Goal: Use online tool/utility: Utilize a website feature to perform a specific function

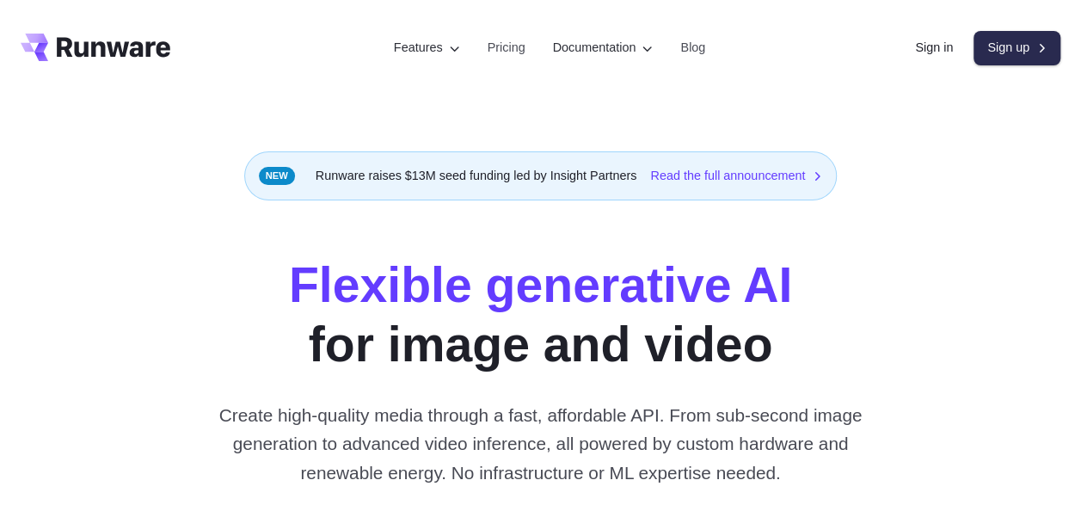
click at [1003, 41] on link "Sign up" at bounding box center [1016, 48] width 87 height 34
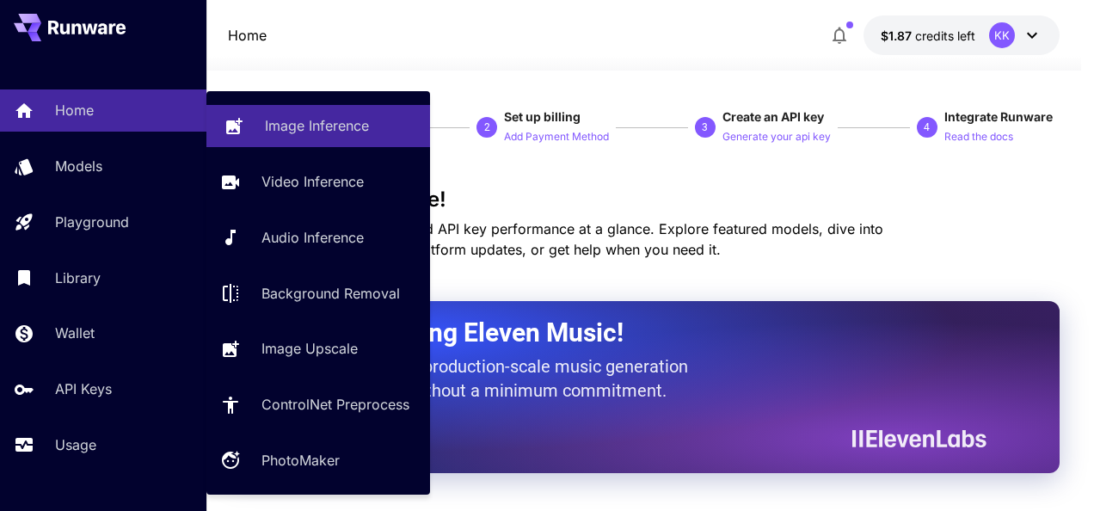
click at [285, 132] on p "Image Inference" at bounding box center [317, 125] width 104 height 21
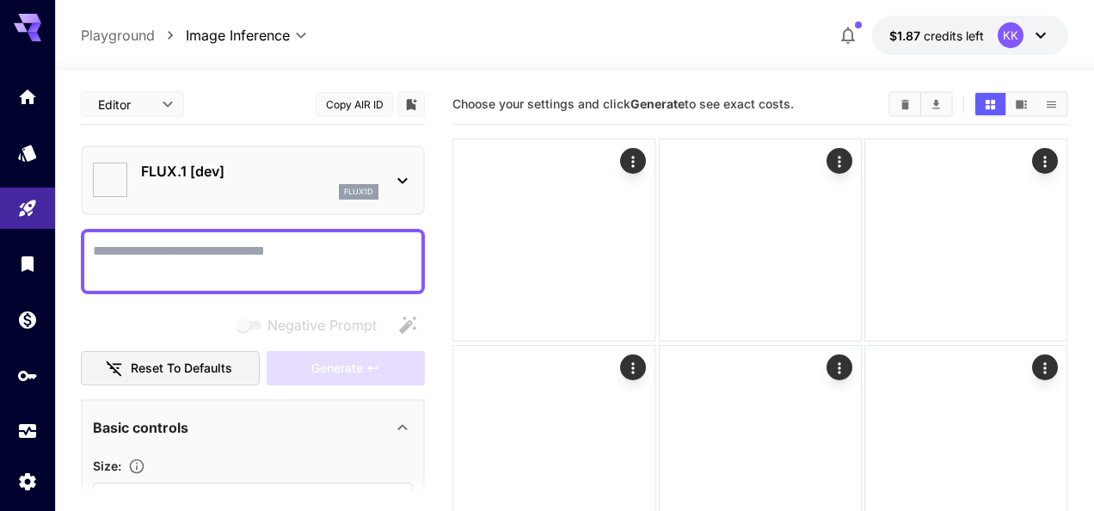
type input "**********"
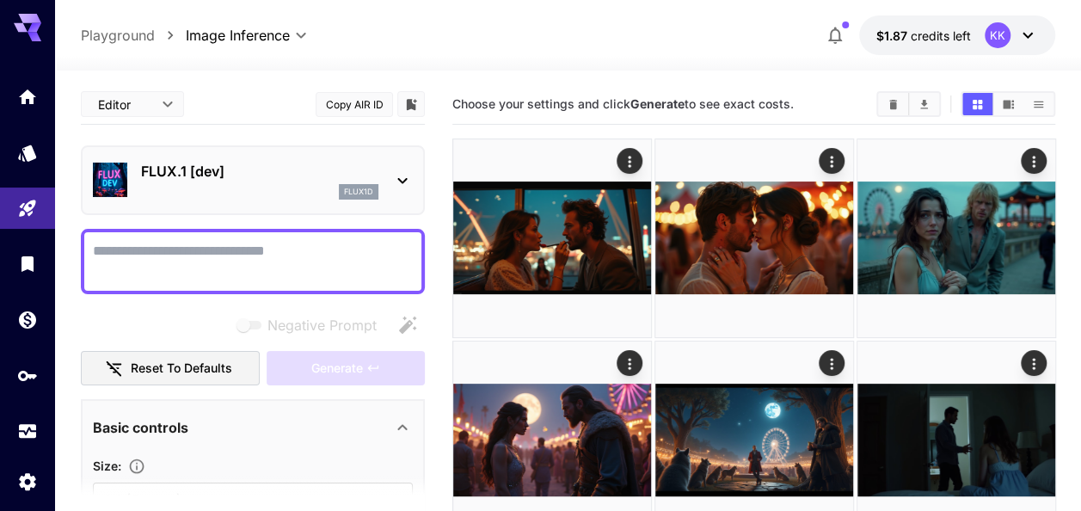
click at [165, 267] on textarea "Negative Prompt" at bounding box center [253, 261] width 320 height 41
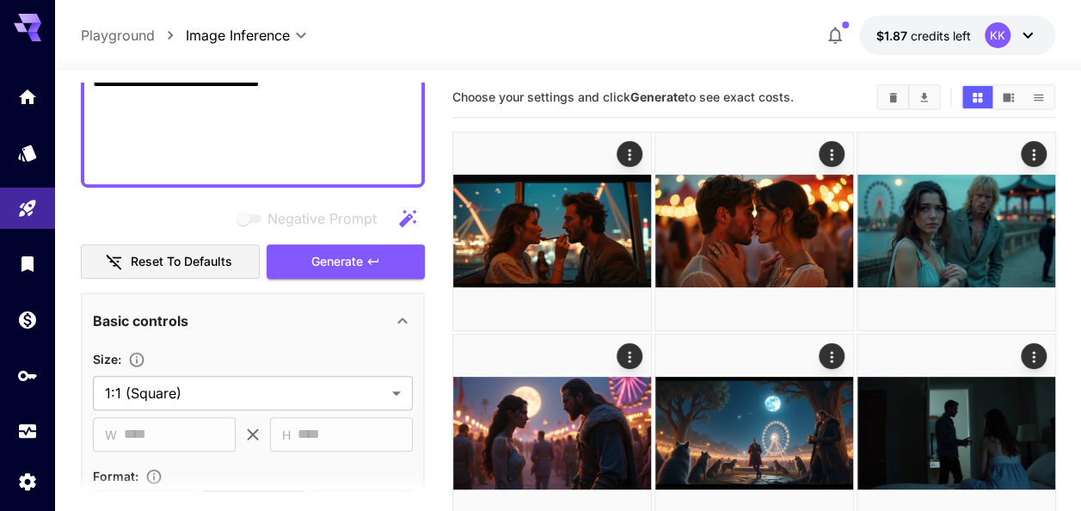
scroll to position [669, 0]
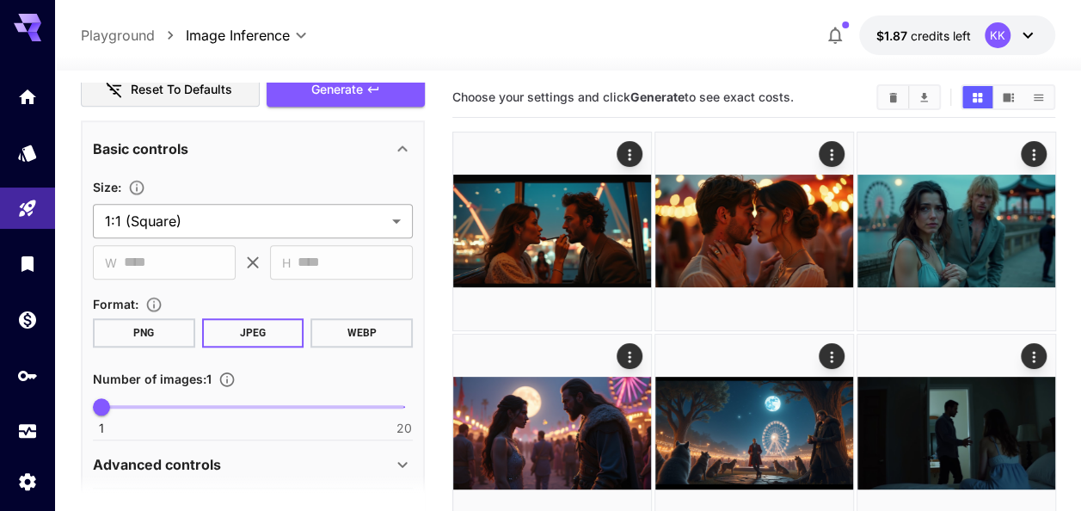
type textarea "**********"
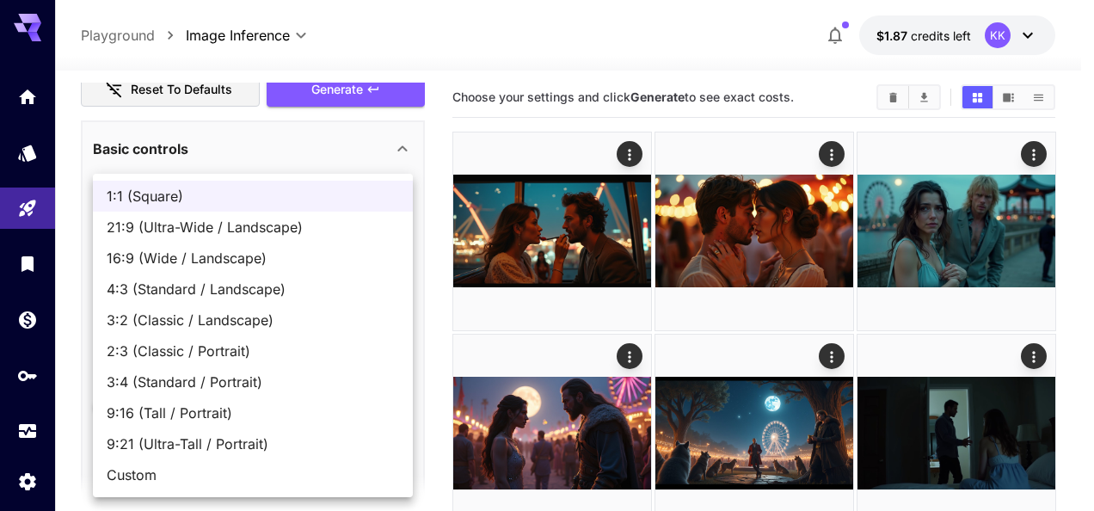
click at [233, 266] on span "16:9 (Wide / Landscape)" at bounding box center [253, 258] width 292 height 21
type input "**********"
type input "****"
type input "***"
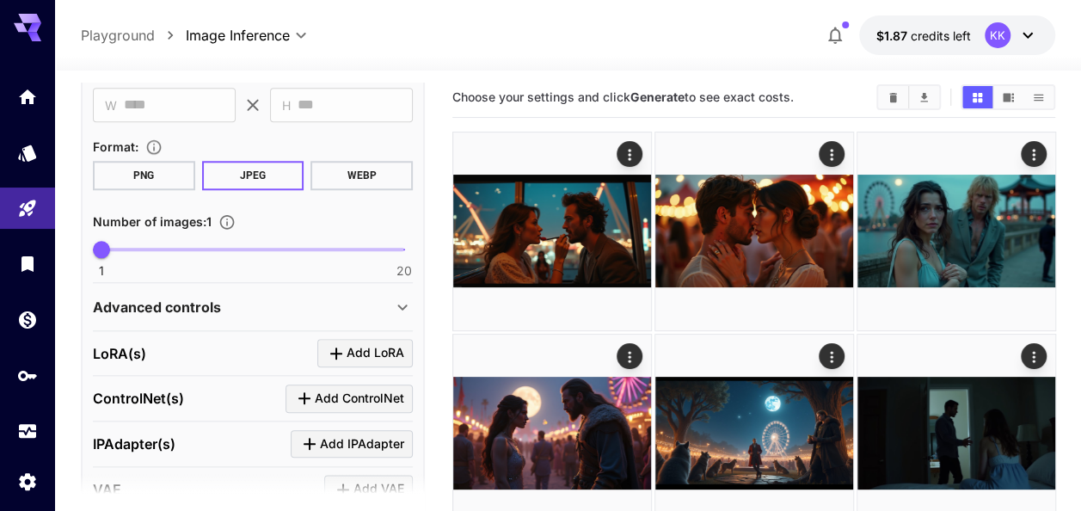
scroll to position [841, 0]
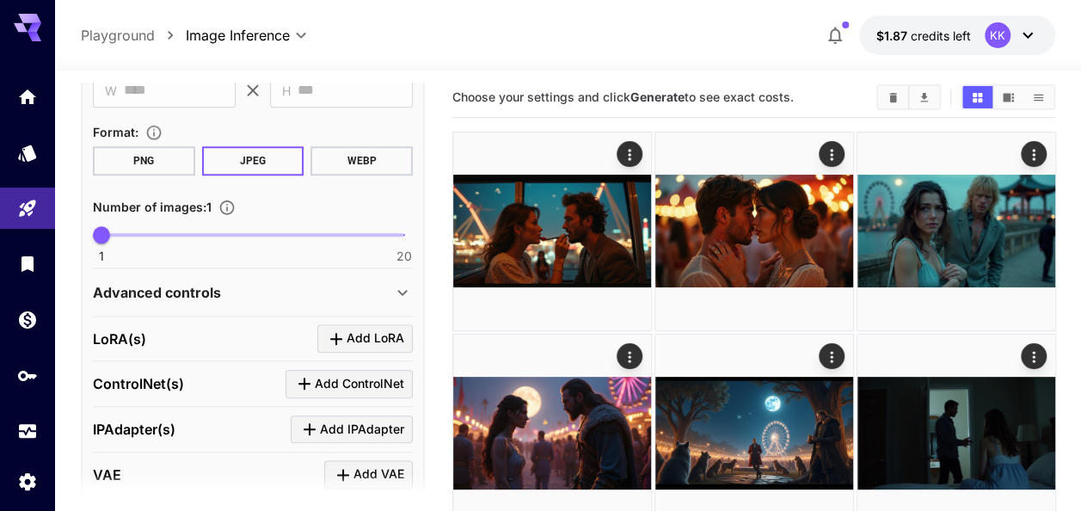
click at [307, 299] on div "Advanced controls" at bounding box center [242, 292] width 299 height 21
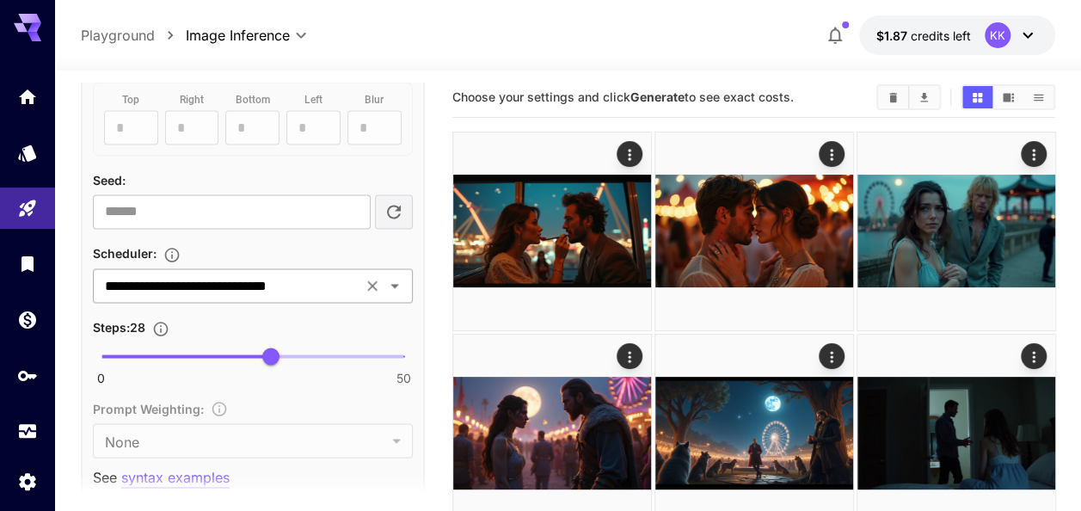
scroll to position [1357, 0]
click at [397, 274] on icon "Open" at bounding box center [394, 284] width 21 height 21
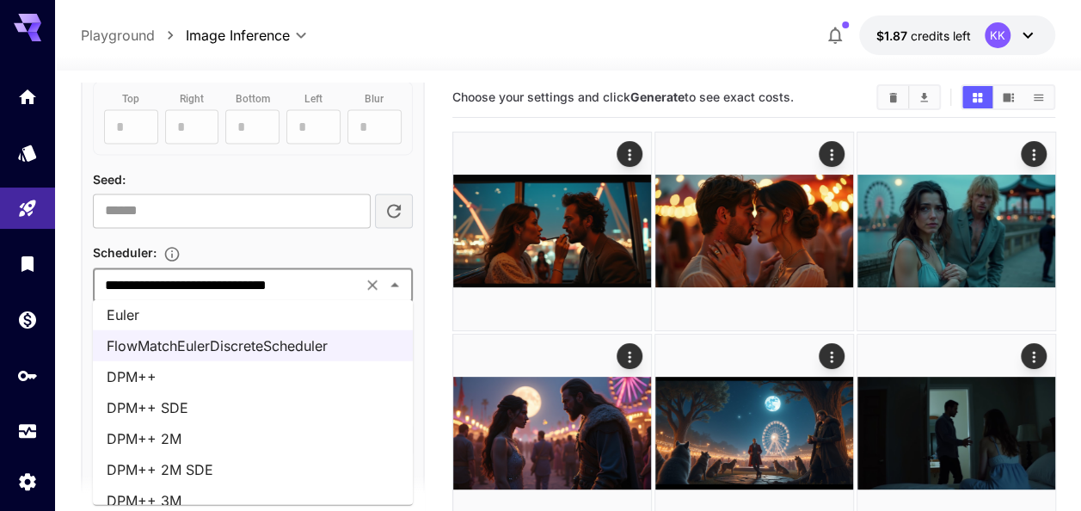
scroll to position [57, 0]
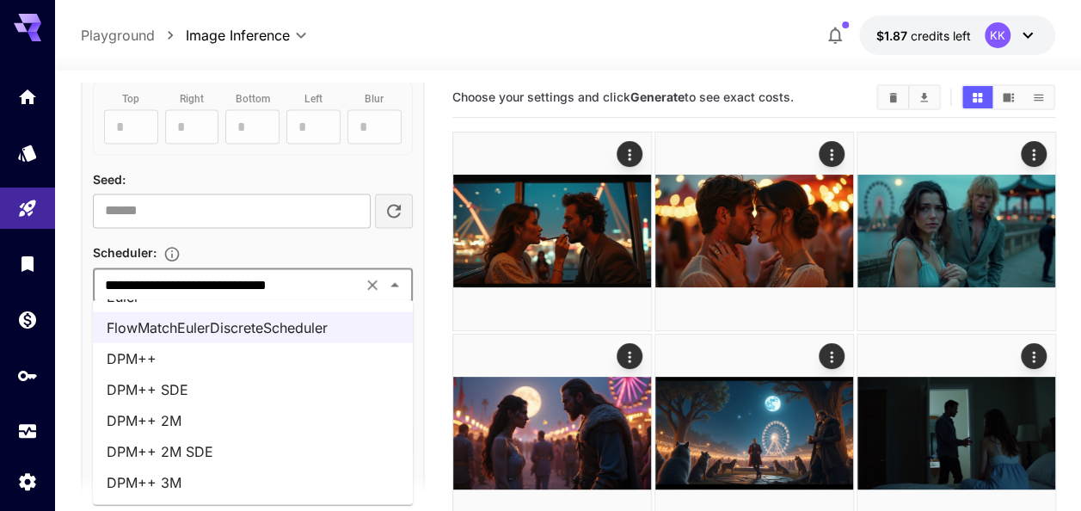
click at [213, 474] on li "DPM++ 3M" at bounding box center [253, 482] width 320 height 31
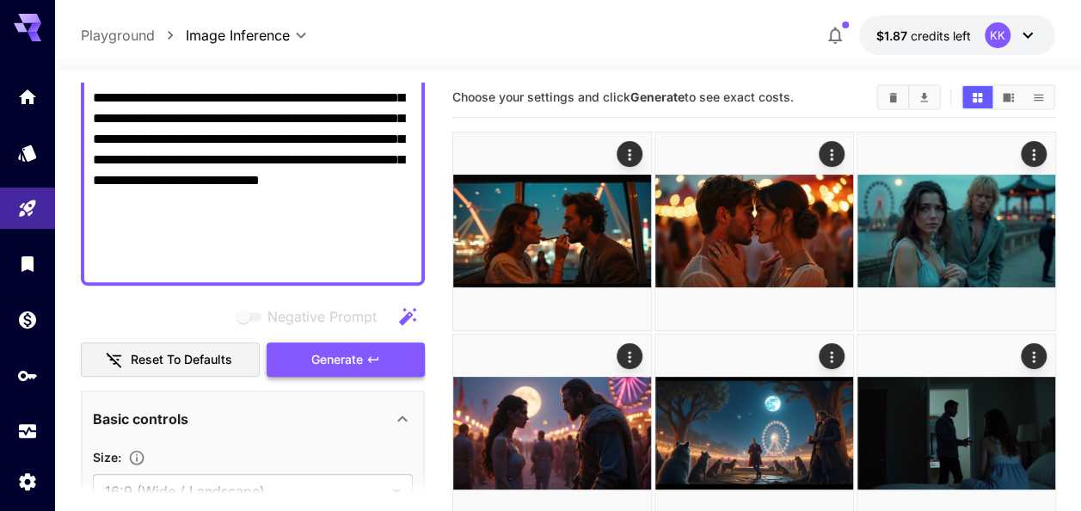
scroll to position [400, 0]
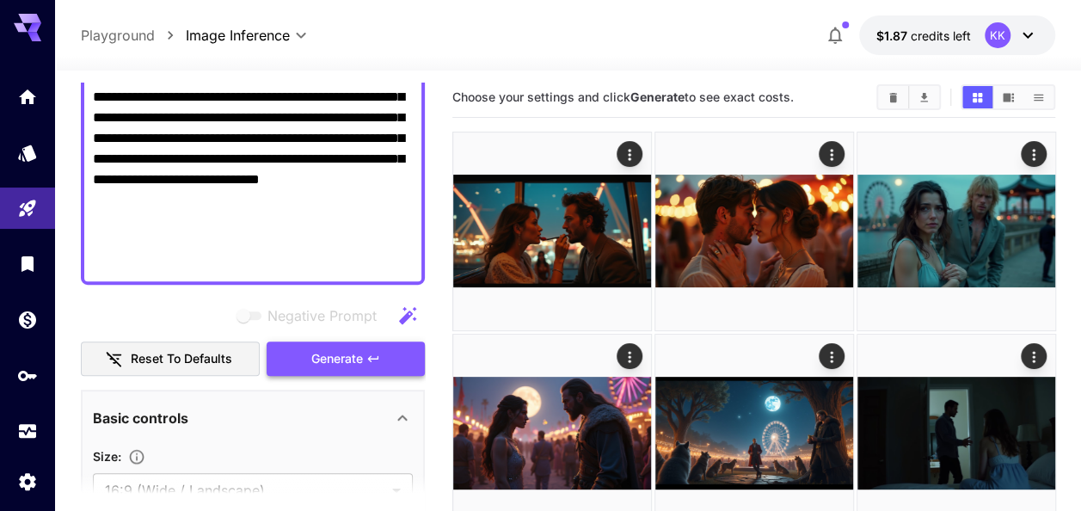
click at [308, 357] on button "Generate" at bounding box center [346, 358] width 158 height 35
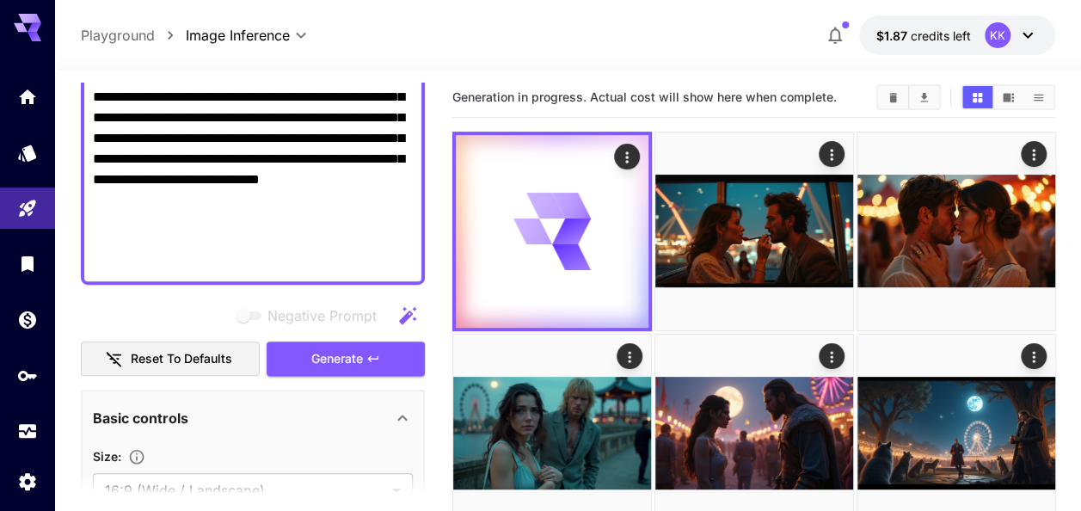
click at [260, 174] on textarea "**********" at bounding box center [253, 55] width 320 height 433
paste textarea
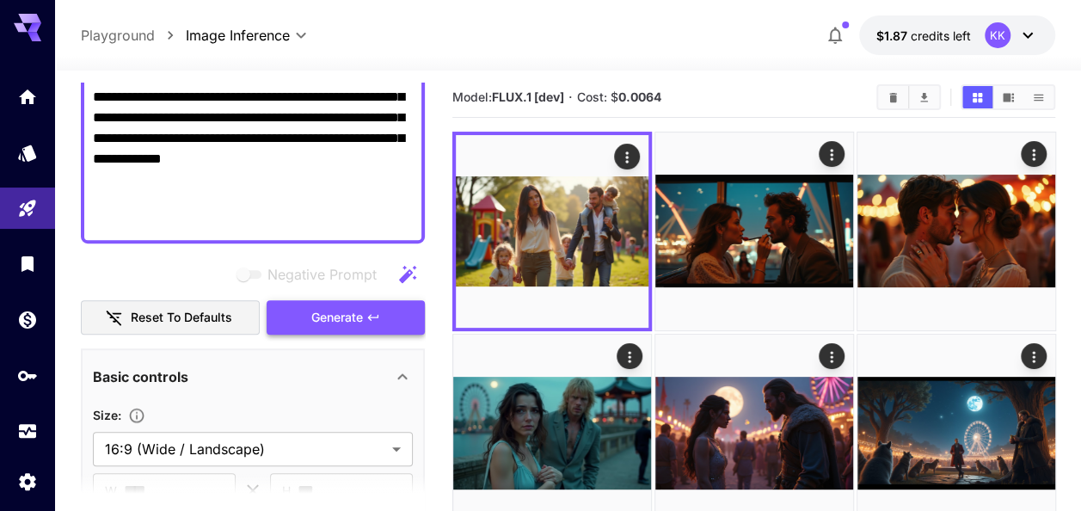
click at [340, 307] on span "Generate" at bounding box center [337, 317] width 52 height 21
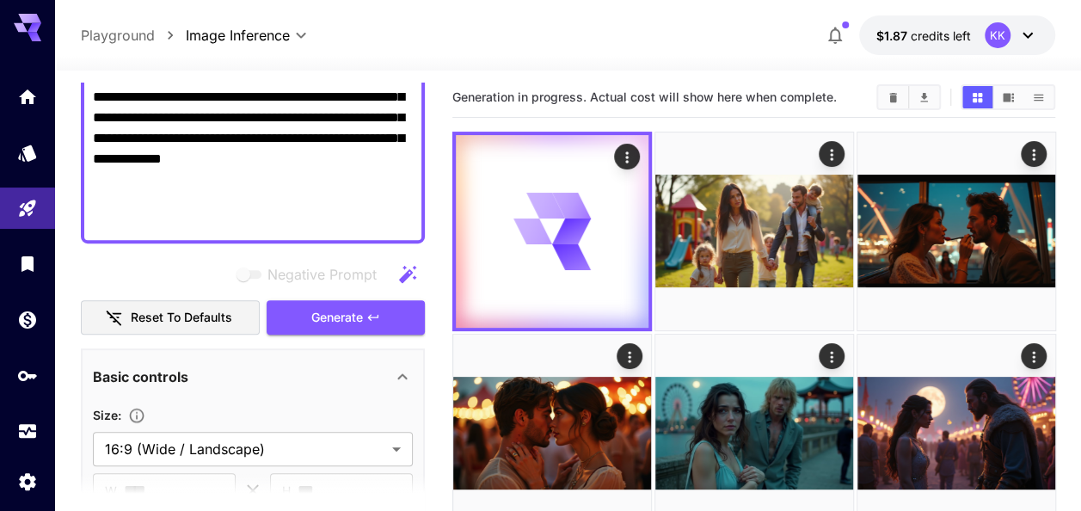
click at [267, 129] on textarea "**********" at bounding box center [253, 35] width 320 height 392
paste textarea
click at [325, 316] on span "Generate" at bounding box center [337, 317] width 52 height 21
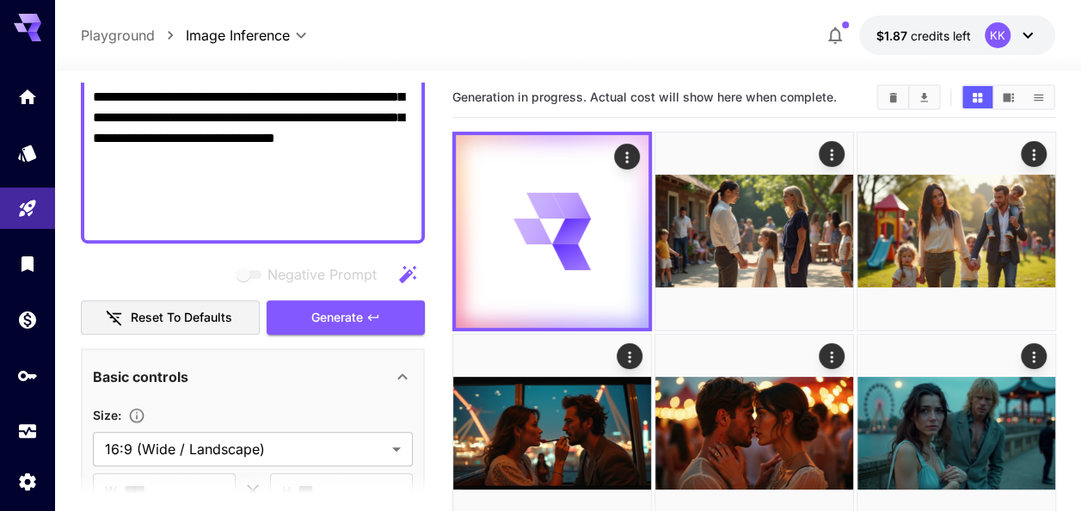
click at [265, 95] on textarea "**********" at bounding box center [253, 35] width 320 height 392
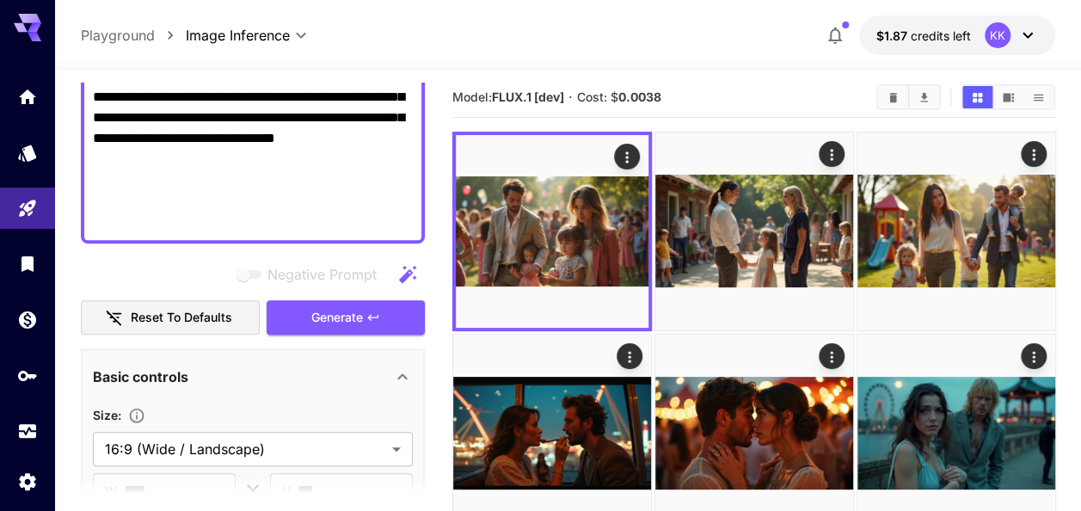
paste textarea
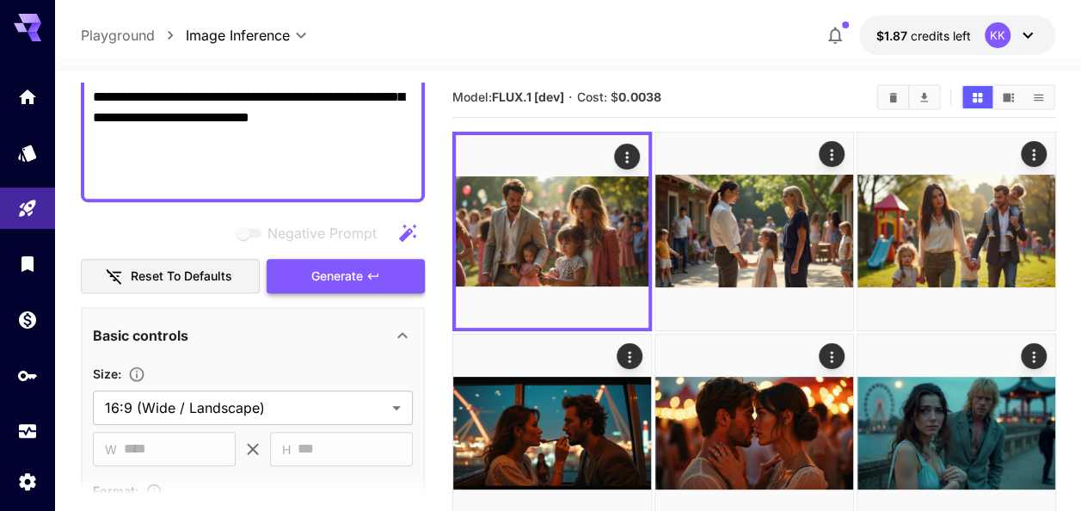
click at [364, 277] on button "Generate" at bounding box center [346, 276] width 158 height 35
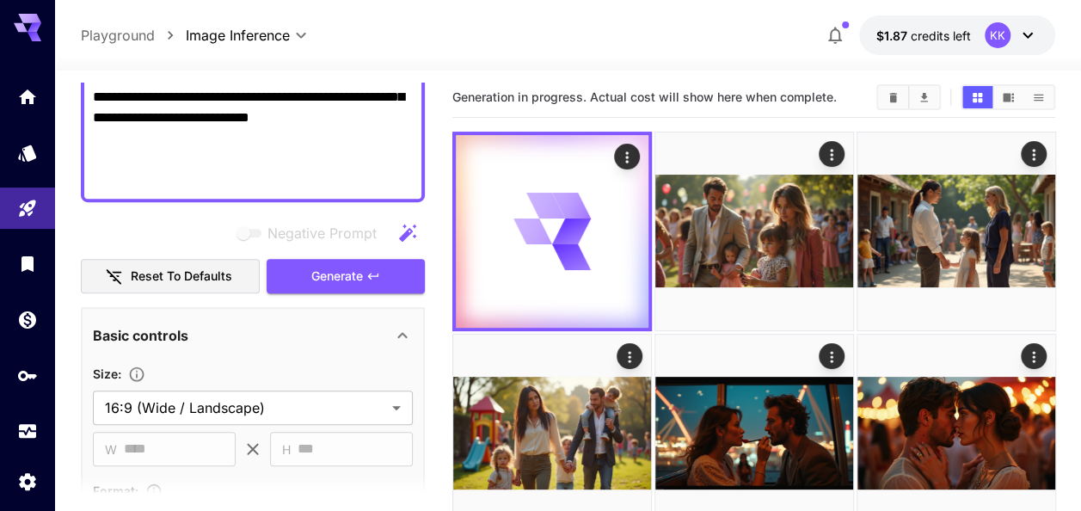
click at [273, 139] on textarea "**********" at bounding box center [253, 14] width 320 height 351
paste textarea
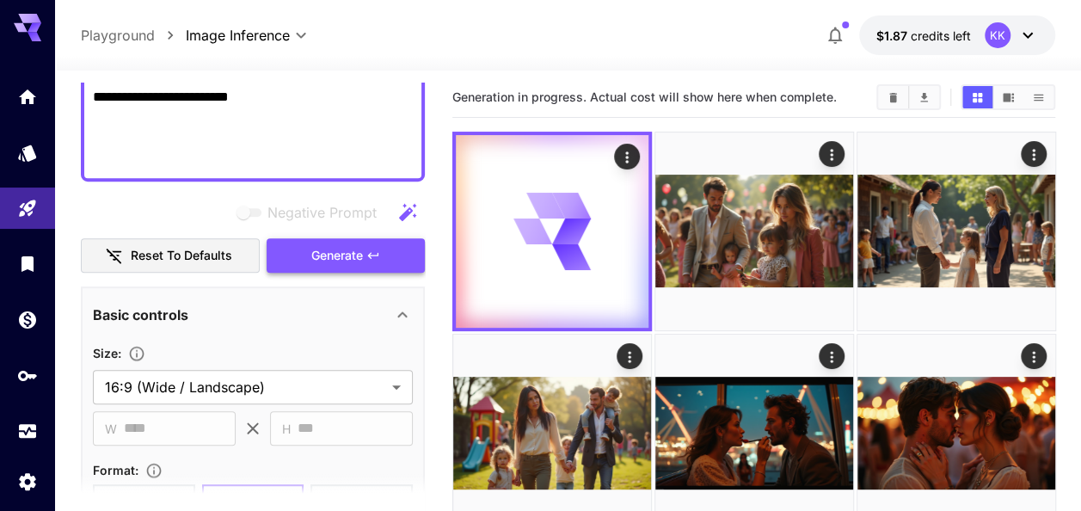
type textarea "**********"
click at [337, 255] on span "Generate" at bounding box center [337, 255] width 52 height 21
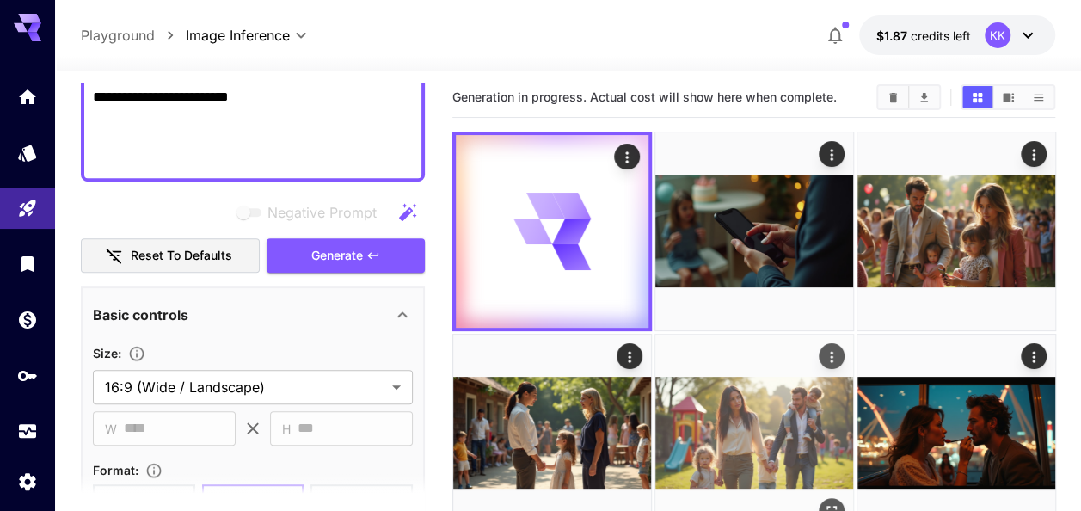
scroll to position [179, 0]
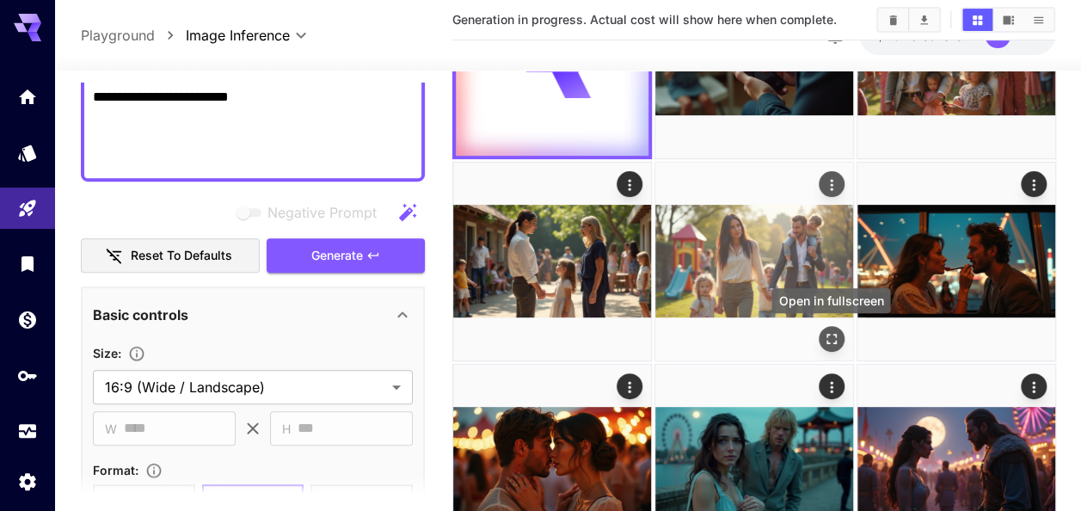
click at [833, 334] on icon "Open in fullscreen" at bounding box center [830, 339] width 10 height 10
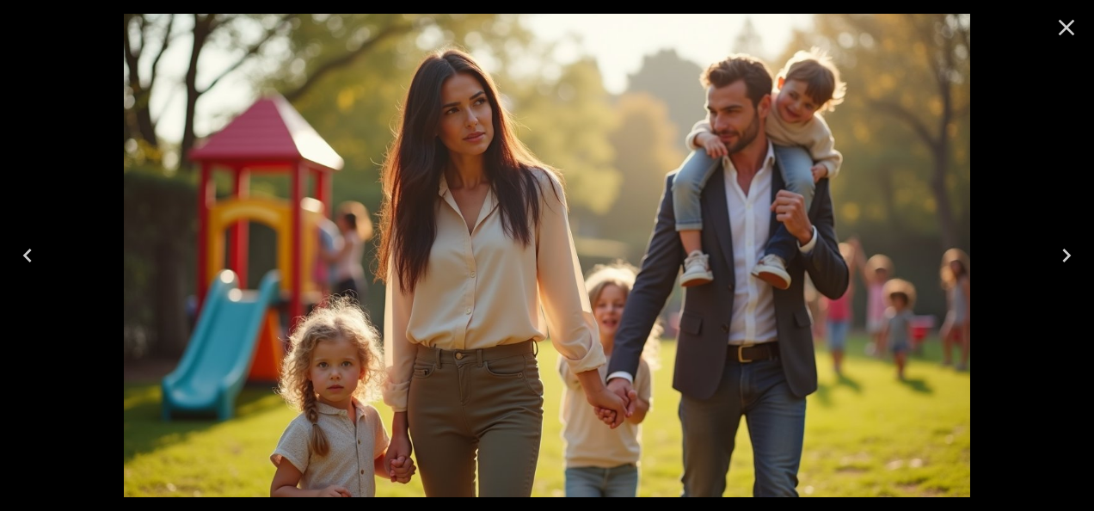
drag, startPoint x: 1070, startPoint y: 26, endPoint x: 881, endPoint y: 110, distance: 206.3
click at [1070, 26] on icon "Close" at bounding box center [1066, 28] width 28 height 28
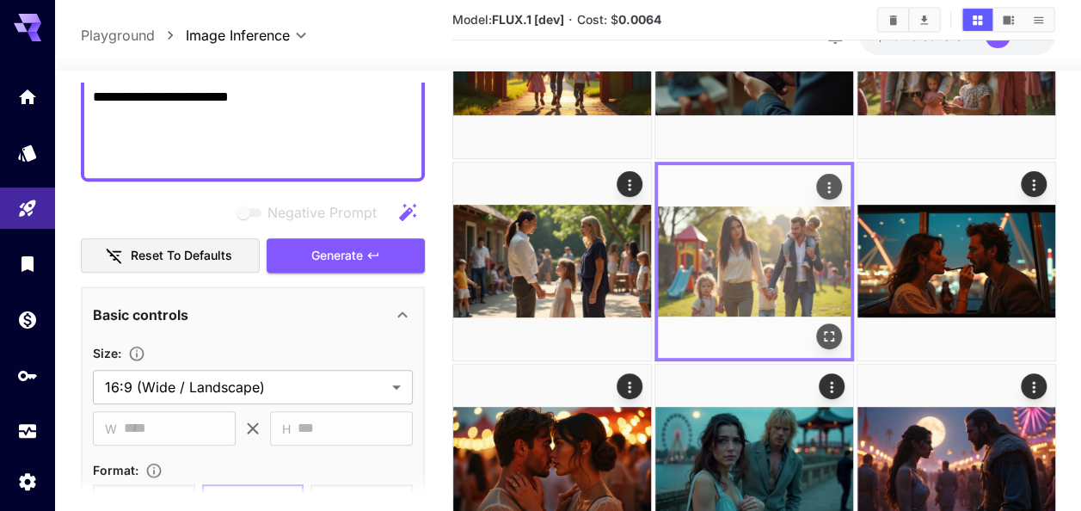
click at [827, 184] on icon "Actions" at bounding box center [827, 187] width 17 height 17
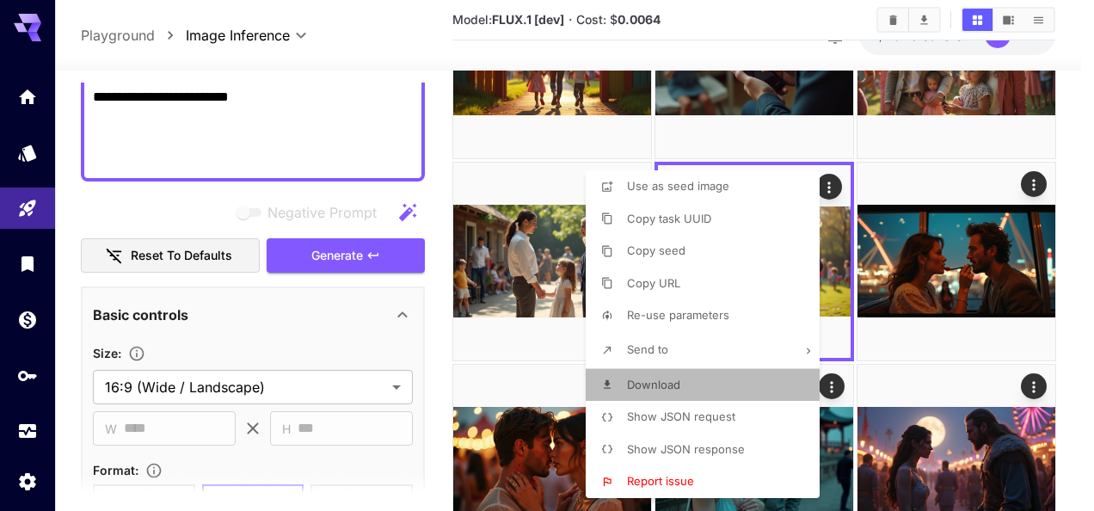
click at [707, 380] on li "Download" at bounding box center [708, 385] width 244 height 33
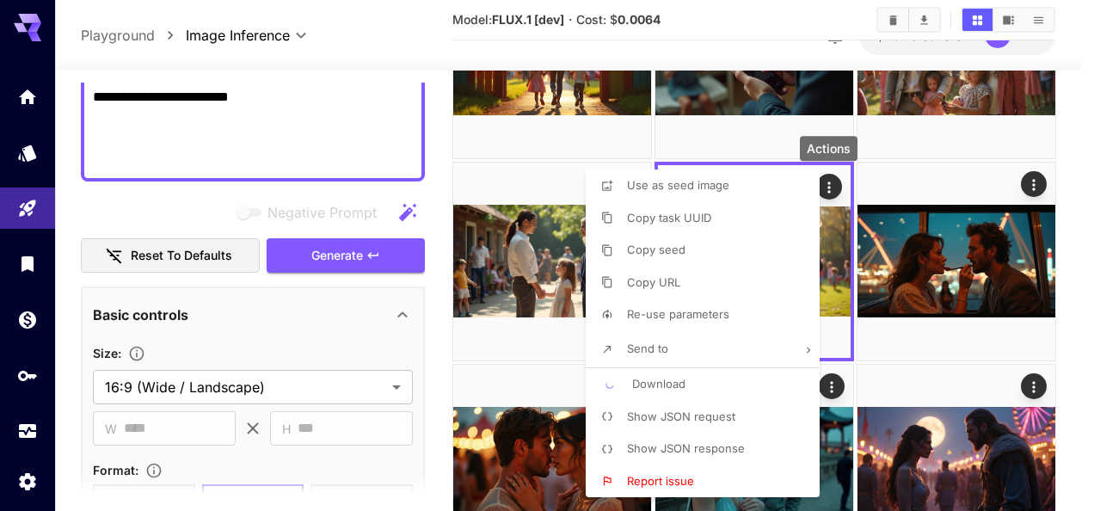
click at [1083, 289] on div at bounding box center [547, 255] width 1094 height 511
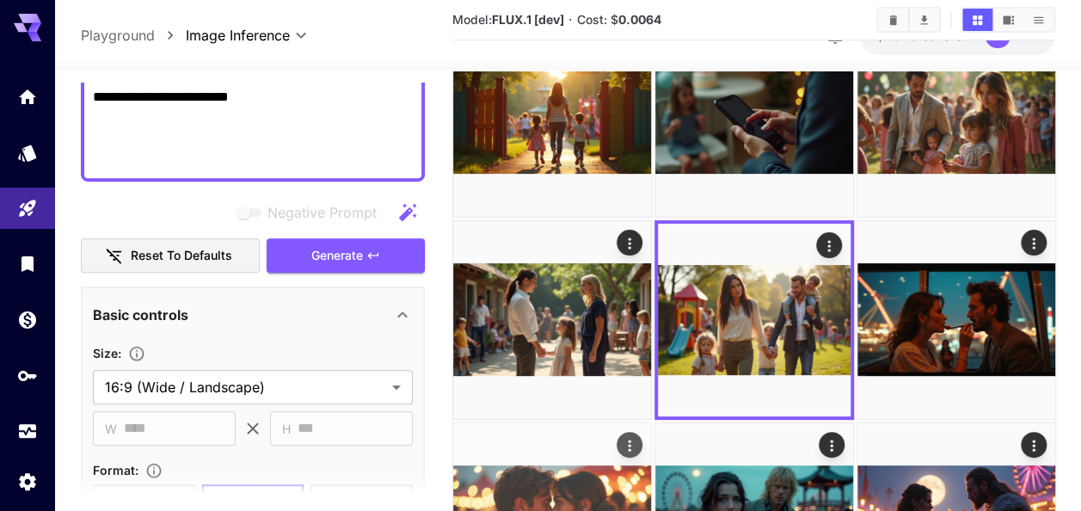
scroll to position [93, 0]
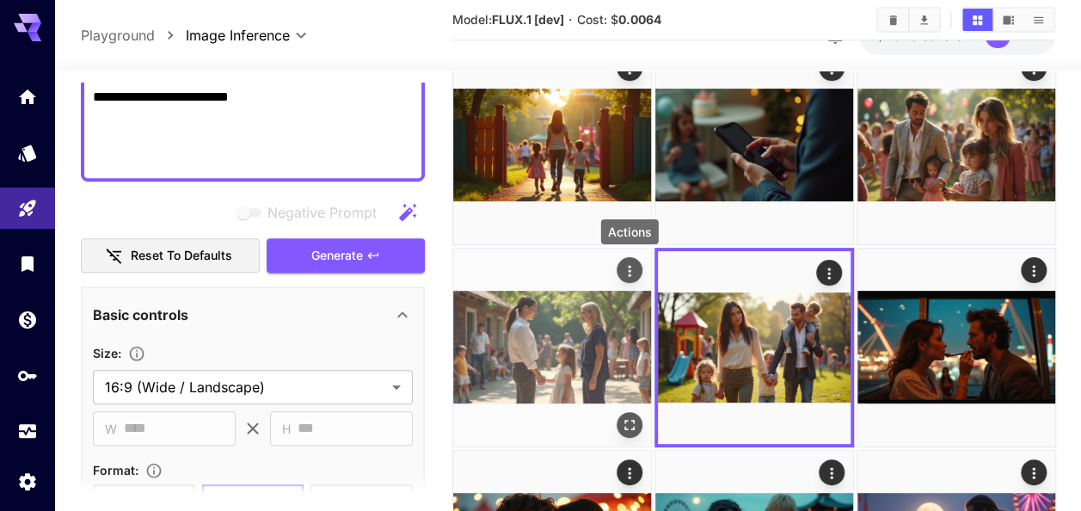
click at [628, 272] on icon "Actions" at bounding box center [628, 270] width 17 height 17
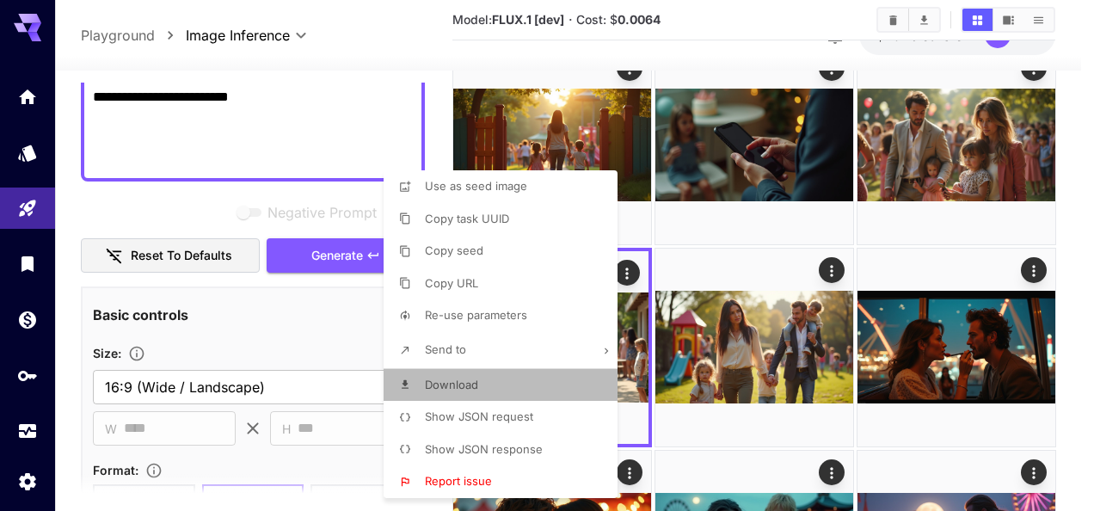
click at [508, 387] on li "Download" at bounding box center [505, 385] width 244 height 33
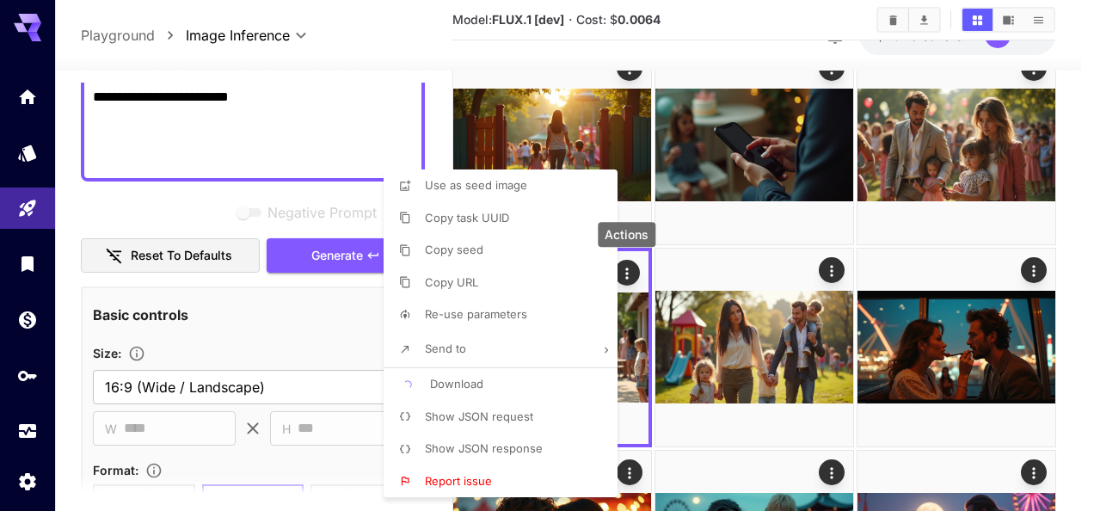
drag, startPoint x: 1093, startPoint y: 257, endPoint x: 1059, endPoint y: 318, distance: 69.6
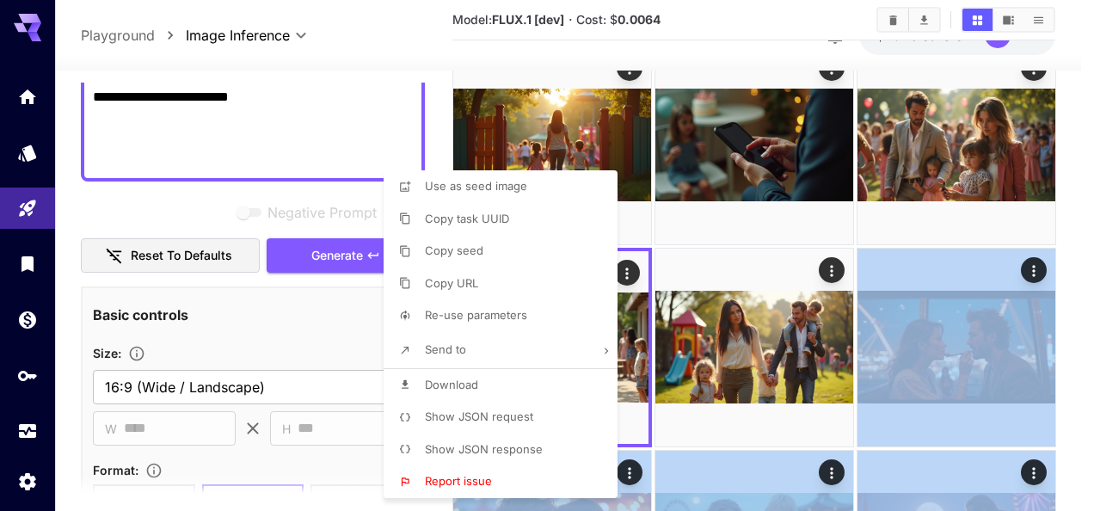
click at [1078, 237] on div at bounding box center [547, 255] width 1094 height 511
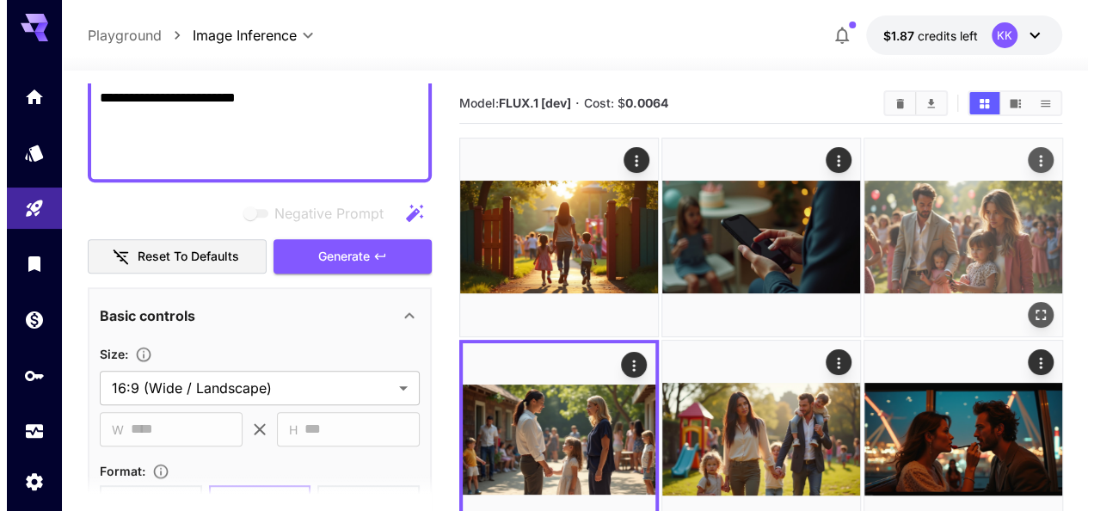
scroll to position [0, 0]
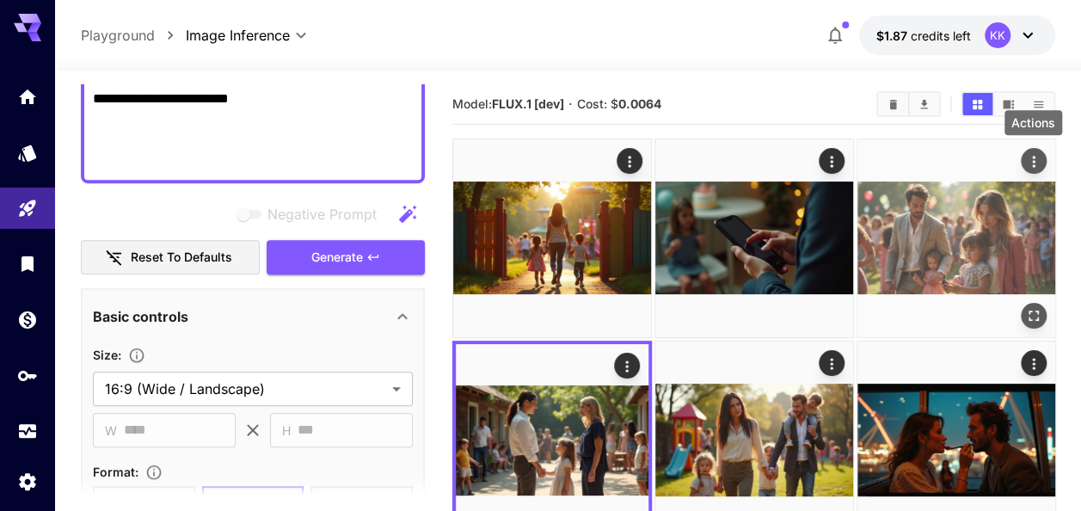
click at [1031, 160] on icon "Actions" at bounding box center [1032, 161] width 17 height 17
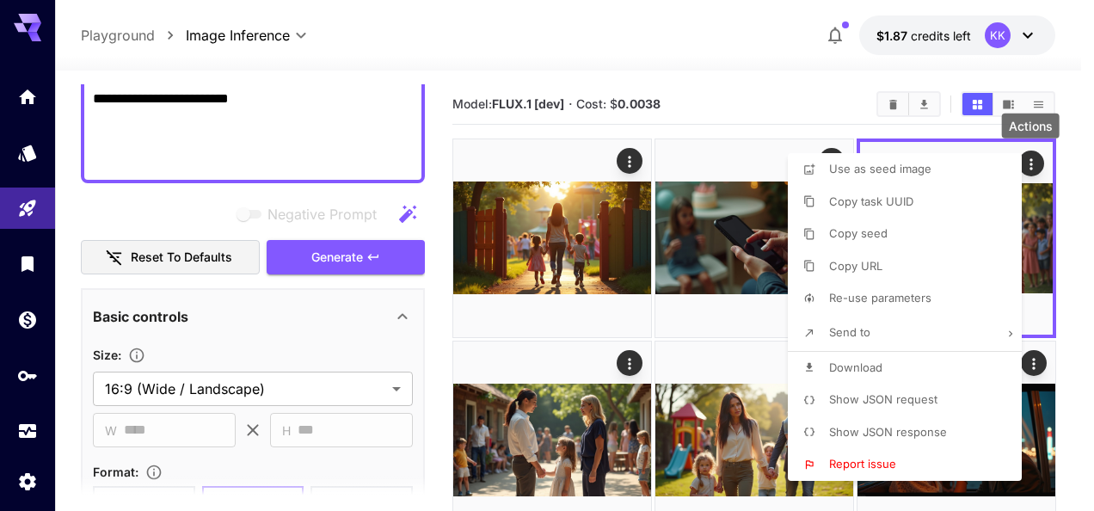
click at [865, 373] on span "Download" at bounding box center [855, 367] width 53 height 14
click at [1076, 284] on div at bounding box center [547, 255] width 1094 height 511
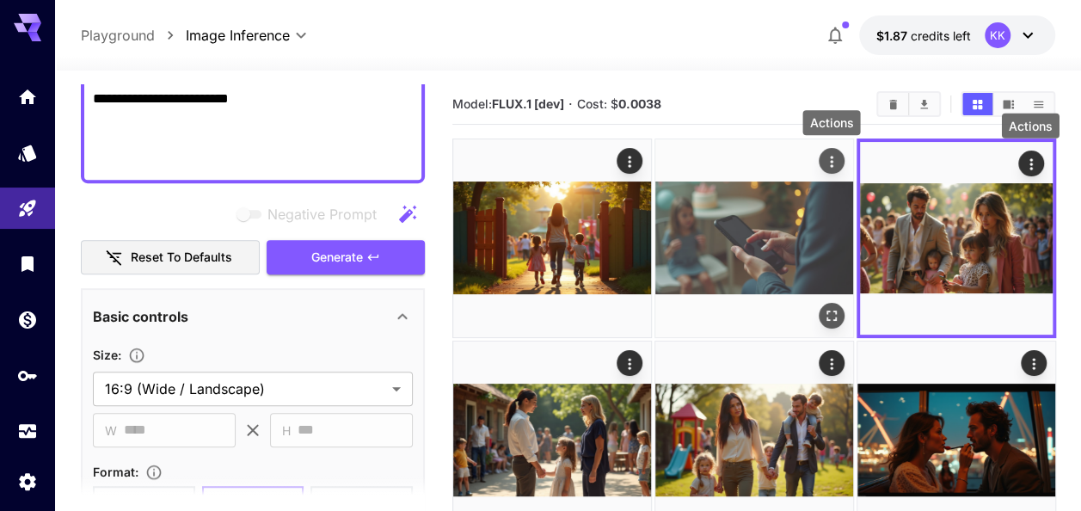
click at [829, 156] on icon "Actions" at bounding box center [830, 161] width 17 height 17
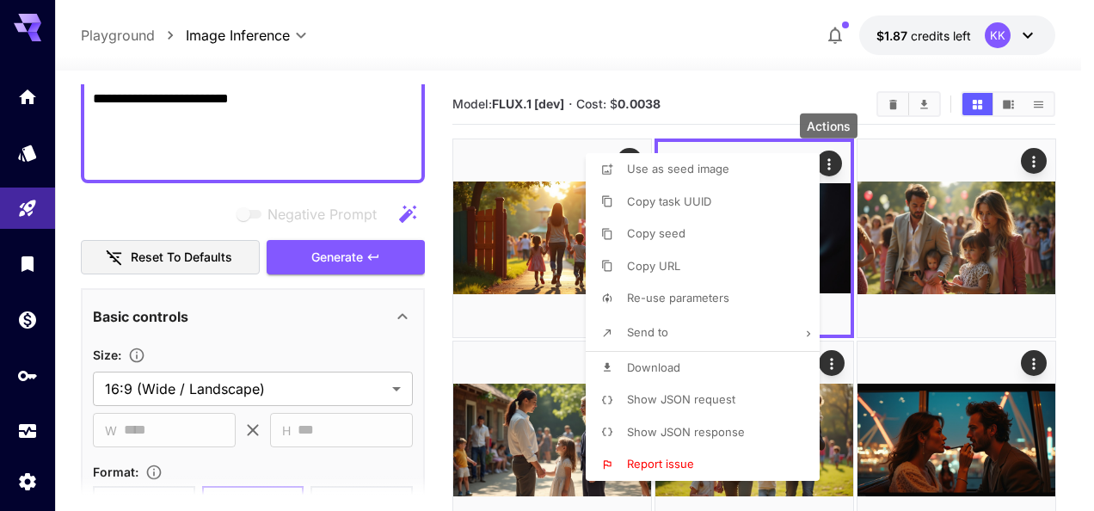
click at [688, 371] on li "Download" at bounding box center [708, 368] width 244 height 33
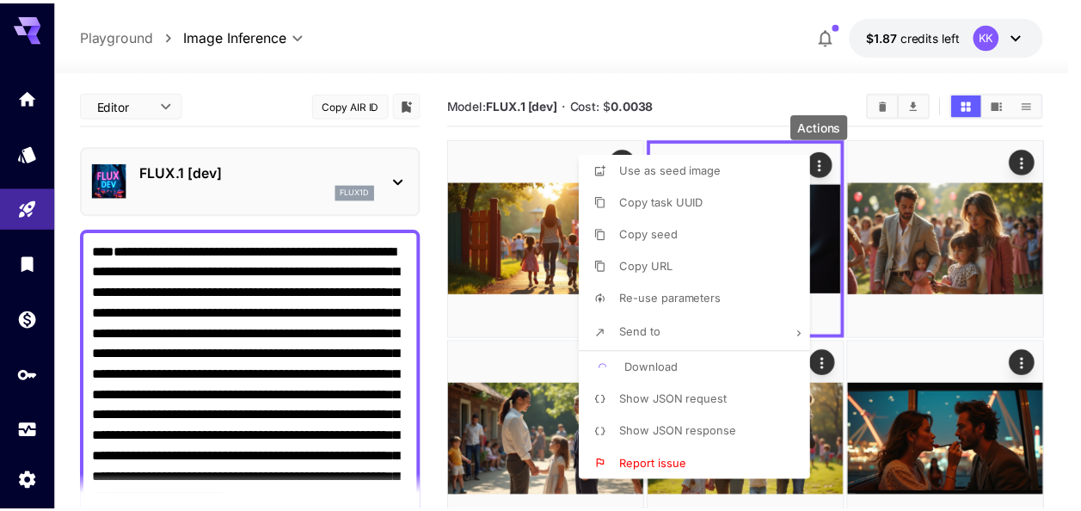
scroll to position [400, 0]
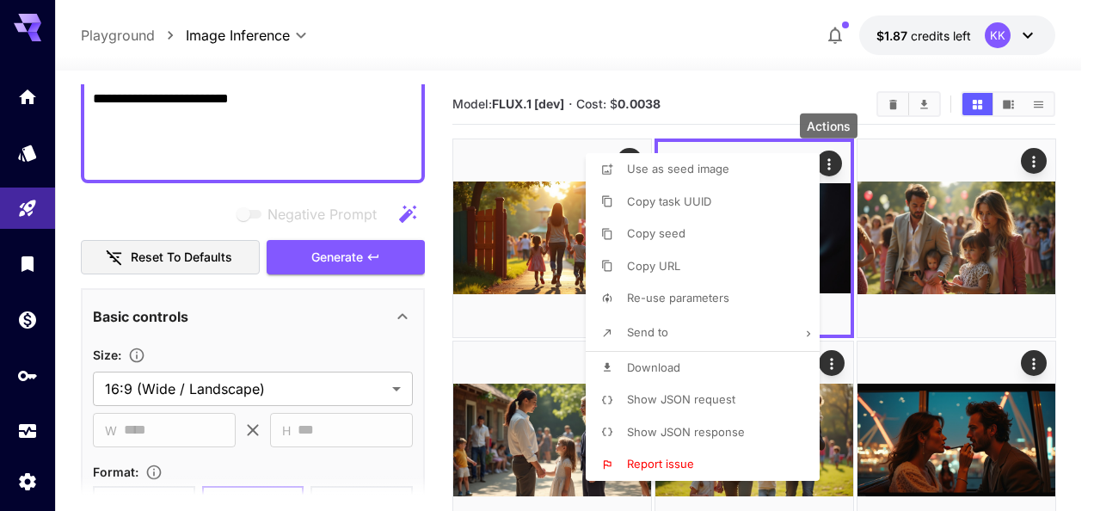
drag, startPoint x: 0, startPoint y: 0, endPoint x: 1074, endPoint y: 301, distance: 1115.2
click at [1074, 301] on div at bounding box center [547, 255] width 1094 height 511
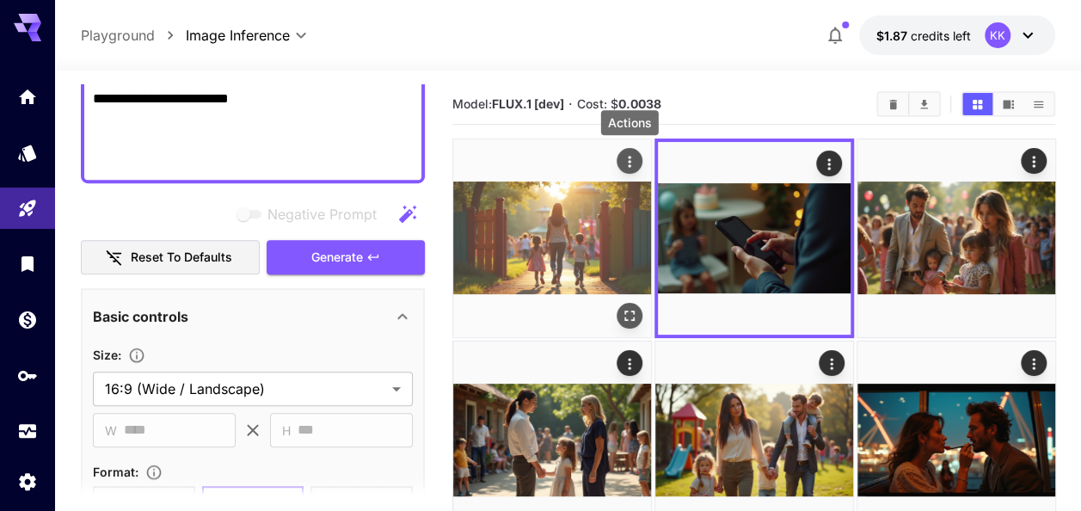
click at [629, 161] on icon "Actions" at bounding box center [629, 161] width 3 height 11
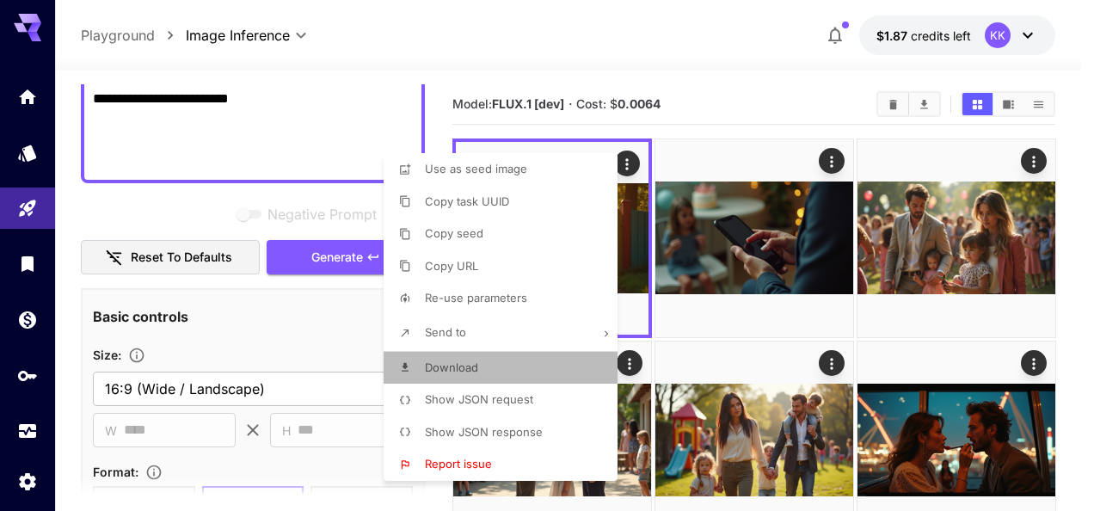
click at [573, 366] on li "Download" at bounding box center [505, 368] width 244 height 33
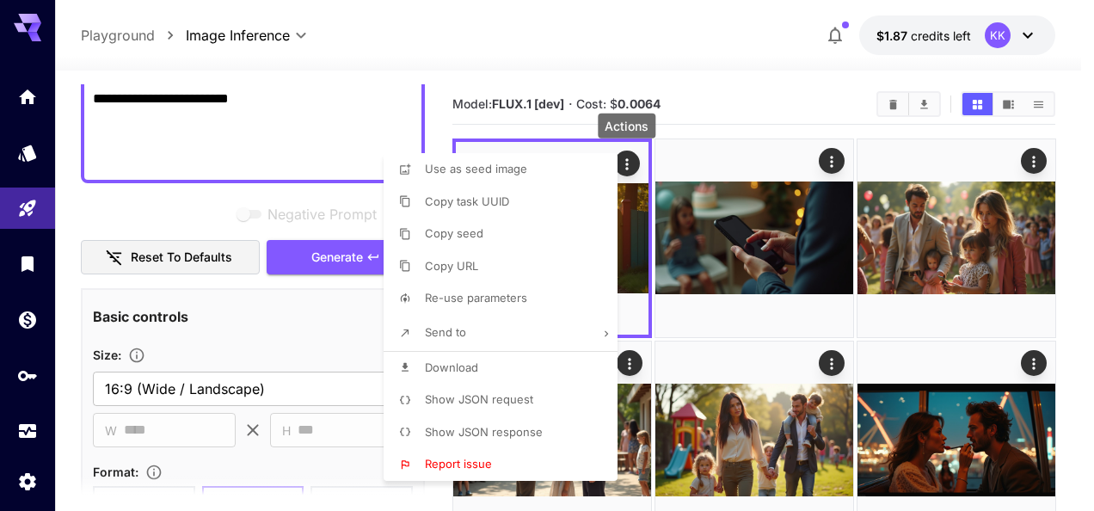
click at [1080, 279] on div at bounding box center [547, 255] width 1094 height 511
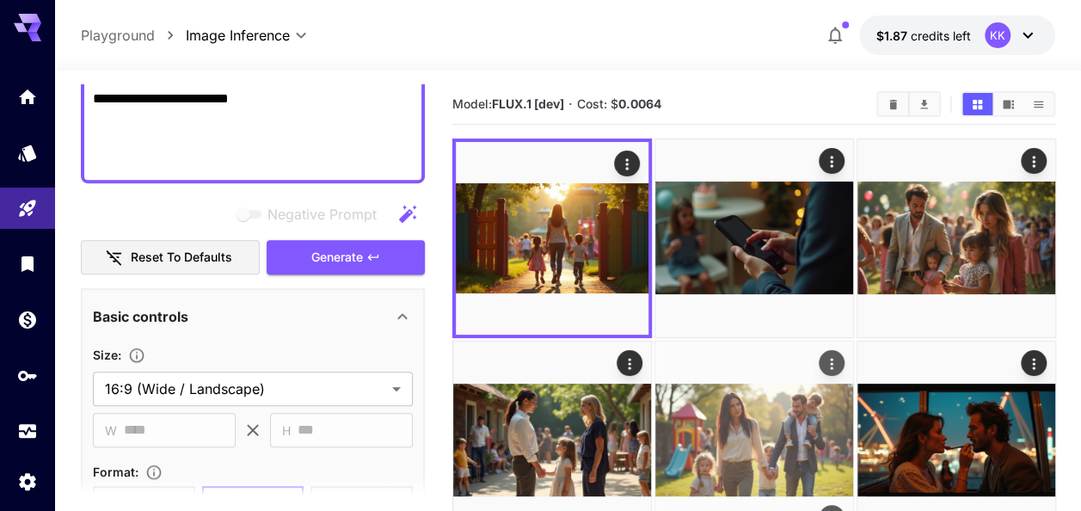
scroll to position [86, 0]
